Goal: Navigation & Orientation: Find specific page/section

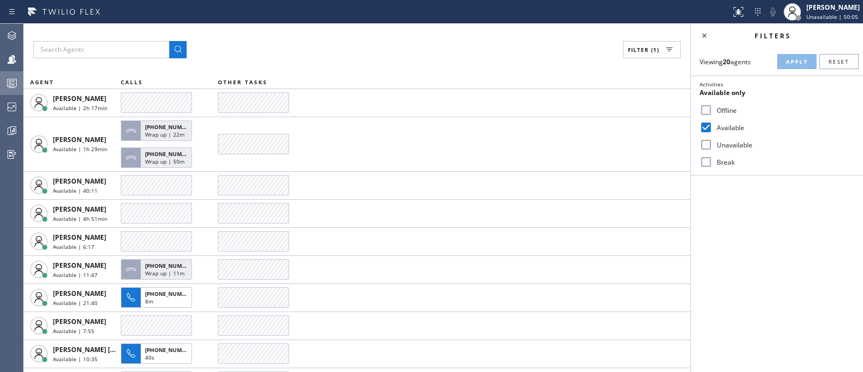
click at [18, 85] on div at bounding box center [12, 83] width 24 height 13
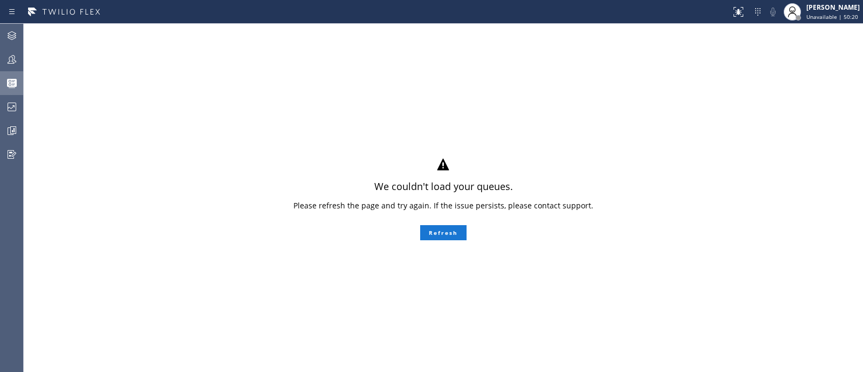
click at [11, 84] on icon at bounding box center [11, 83] width 13 height 13
click at [8, 59] on icon at bounding box center [11, 59] width 13 height 13
